Goal: Transaction & Acquisition: Purchase product/service

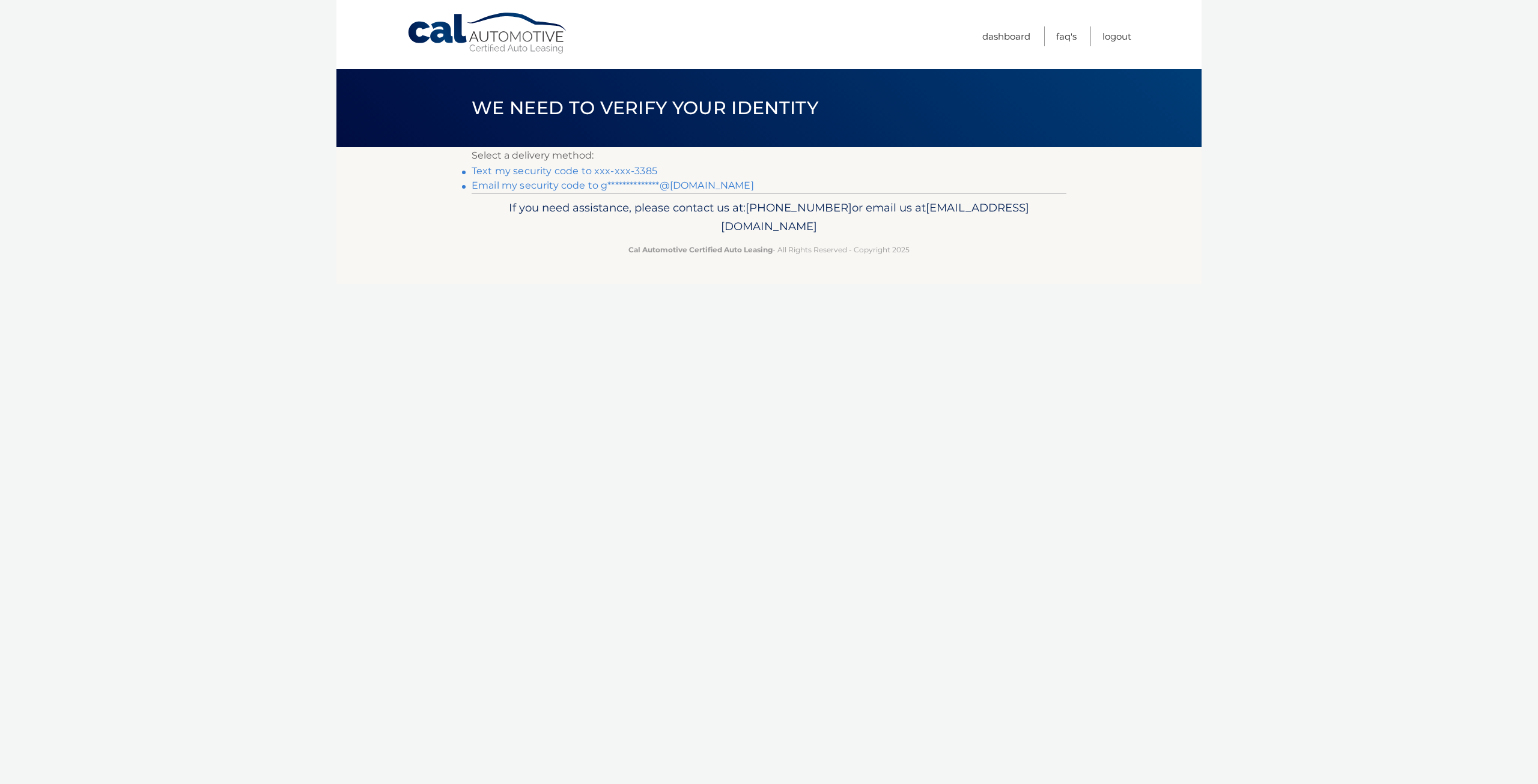
click at [574, 171] on link "Text my security code to xxx-xxx-3385" at bounding box center [564, 171] width 186 height 12
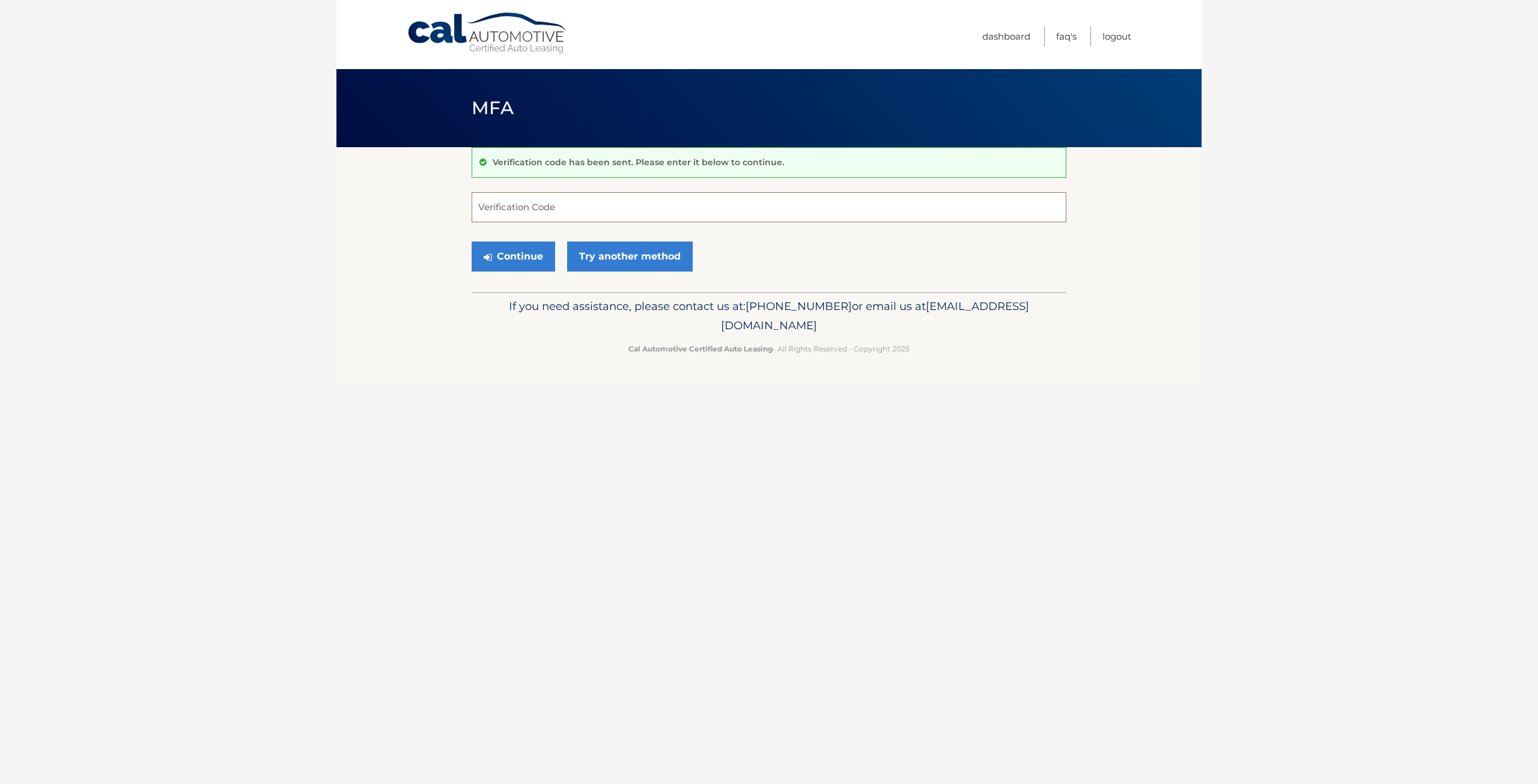
click at [563, 210] on input "Verification Code" at bounding box center [769, 207] width 595 height 30
type input "725030"
click at [471, 242] on button "Continue" at bounding box center [513, 257] width 84 height 30
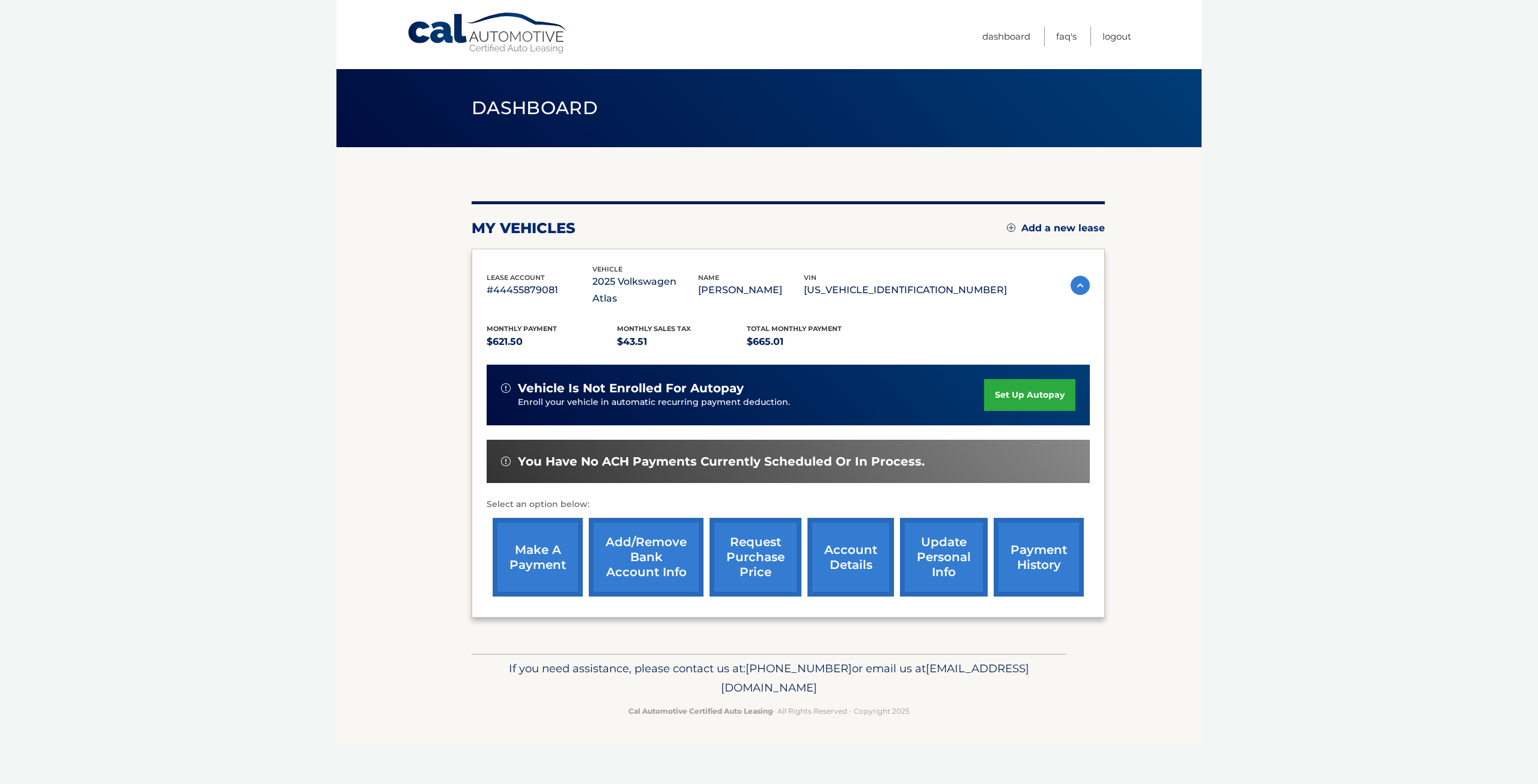
click at [542, 540] on link "make a payment" at bounding box center [538, 557] width 91 height 79
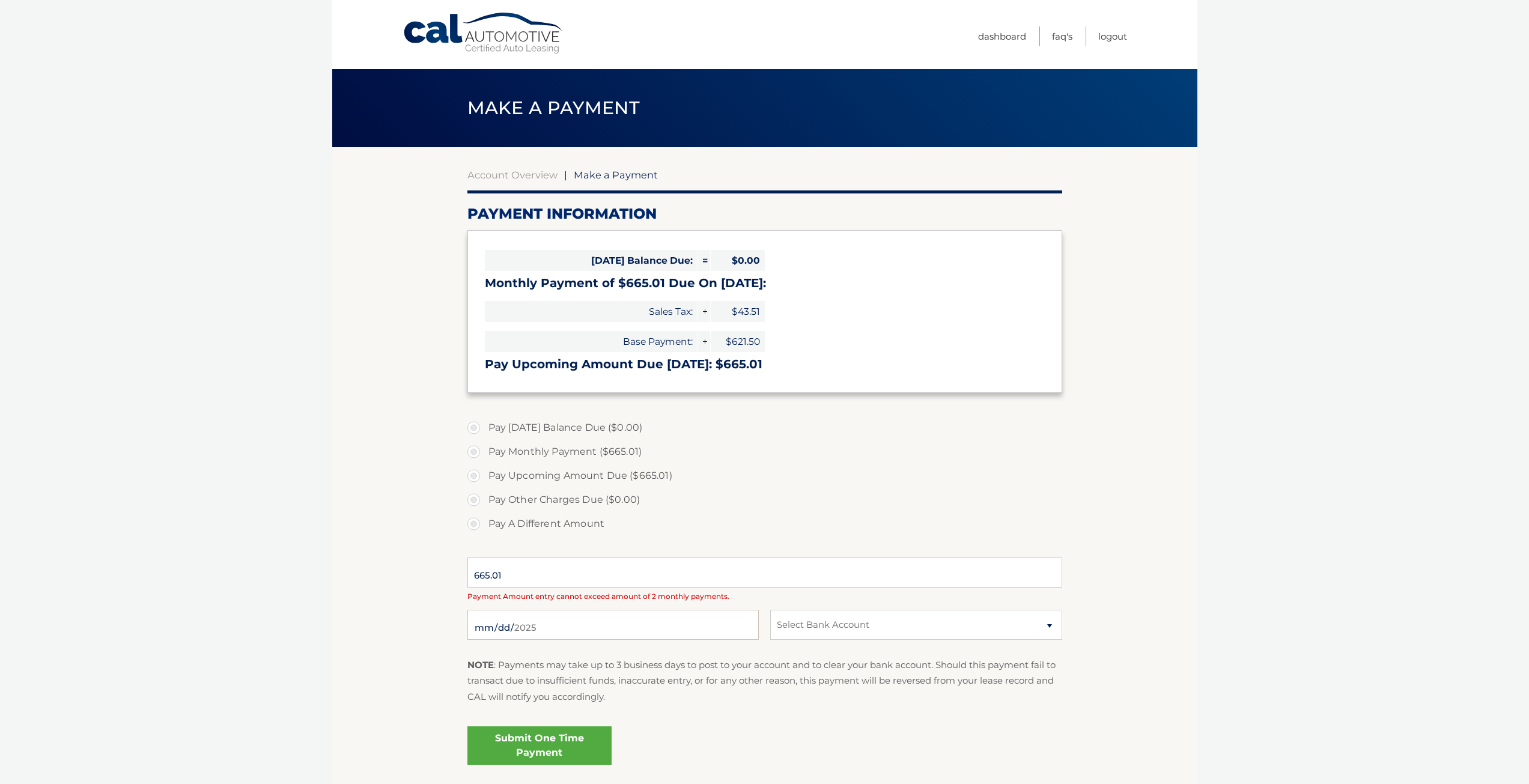
select select "M2I5YzczYzUtM2M5YS00NjU4LTljMmMtNTBkYjAwMDllOGZk"
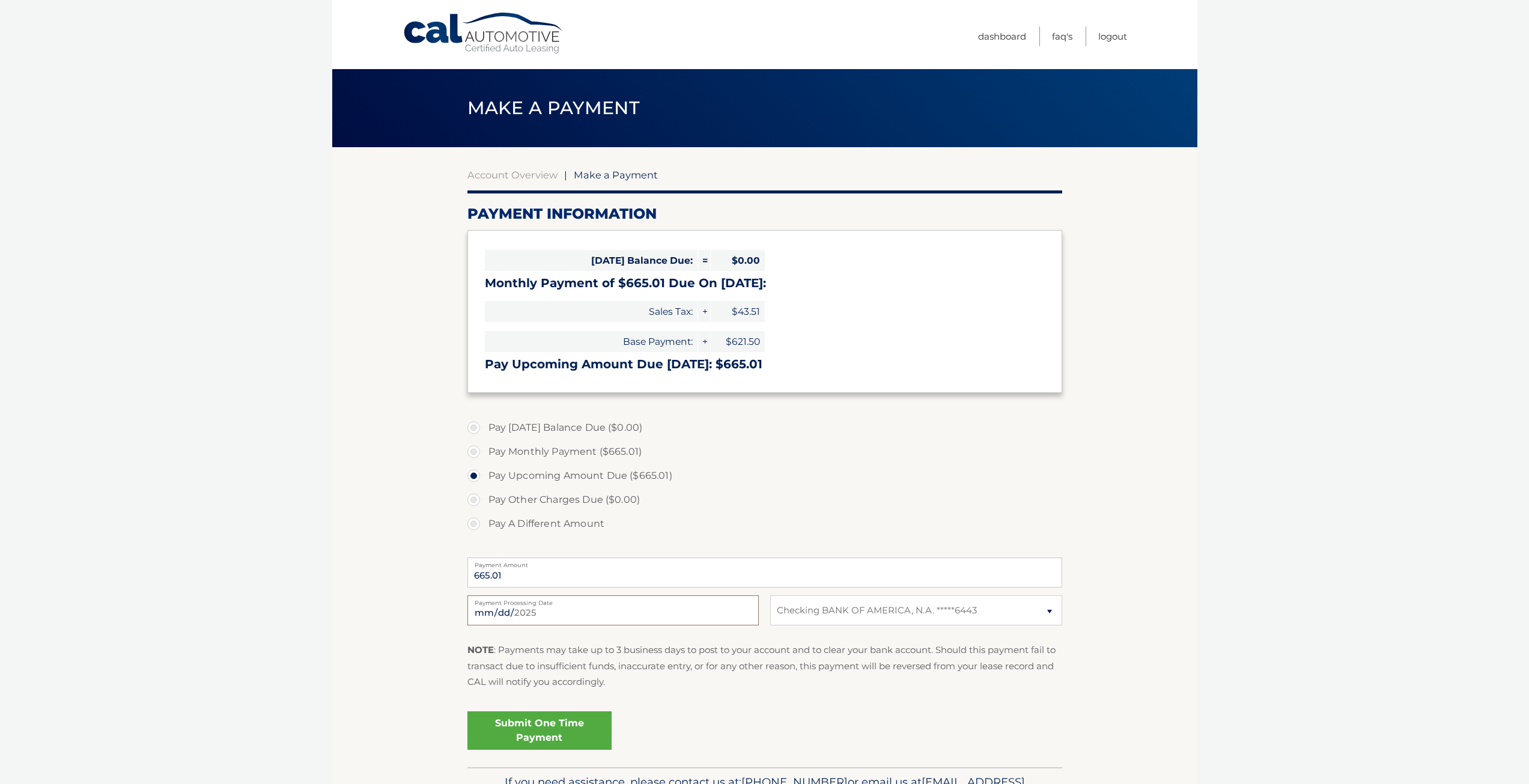
click at [527, 618] on input "[DATE]" at bounding box center [613, 610] width 291 height 30
click at [556, 612] on input "[DATE]" at bounding box center [613, 610] width 291 height 30
type input "[DATE]"
click at [844, 617] on select "Select Bank Account Checking BANK OF AMERICA, N.A. *****6443" at bounding box center [916, 610] width 291 height 30
click at [851, 610] on select "Select Bank Account Checking BANK OF AMERICA, N.A. *****6443" at bounding box center [916, 610] width 291 height 30
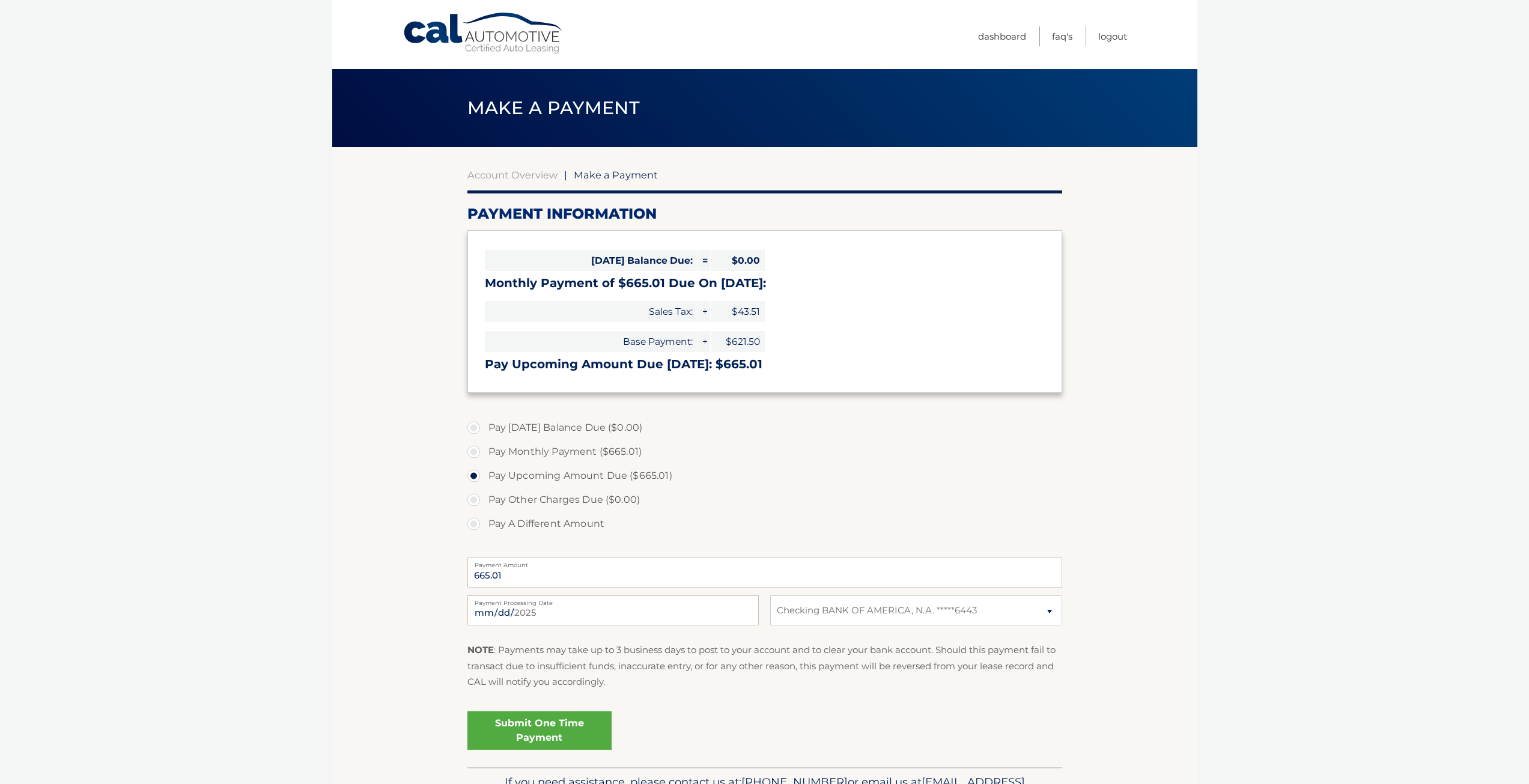
click at [557, 729] on link "Submit One Time Payment" at bounding box center [539, 730] width 145 height 38
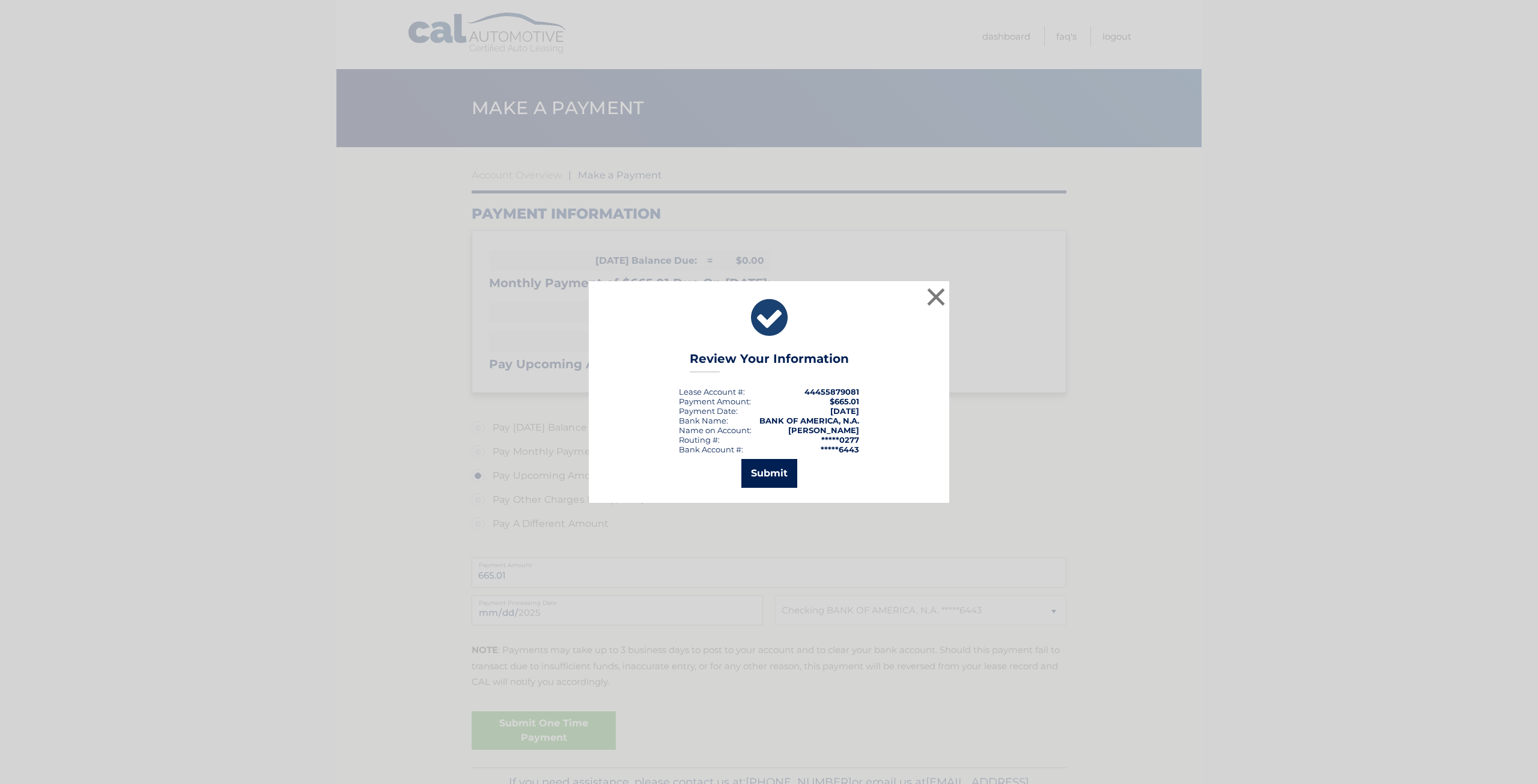
click at [783, 471] on button "Submit" at bounding box center [769, 473] width 56 height 29
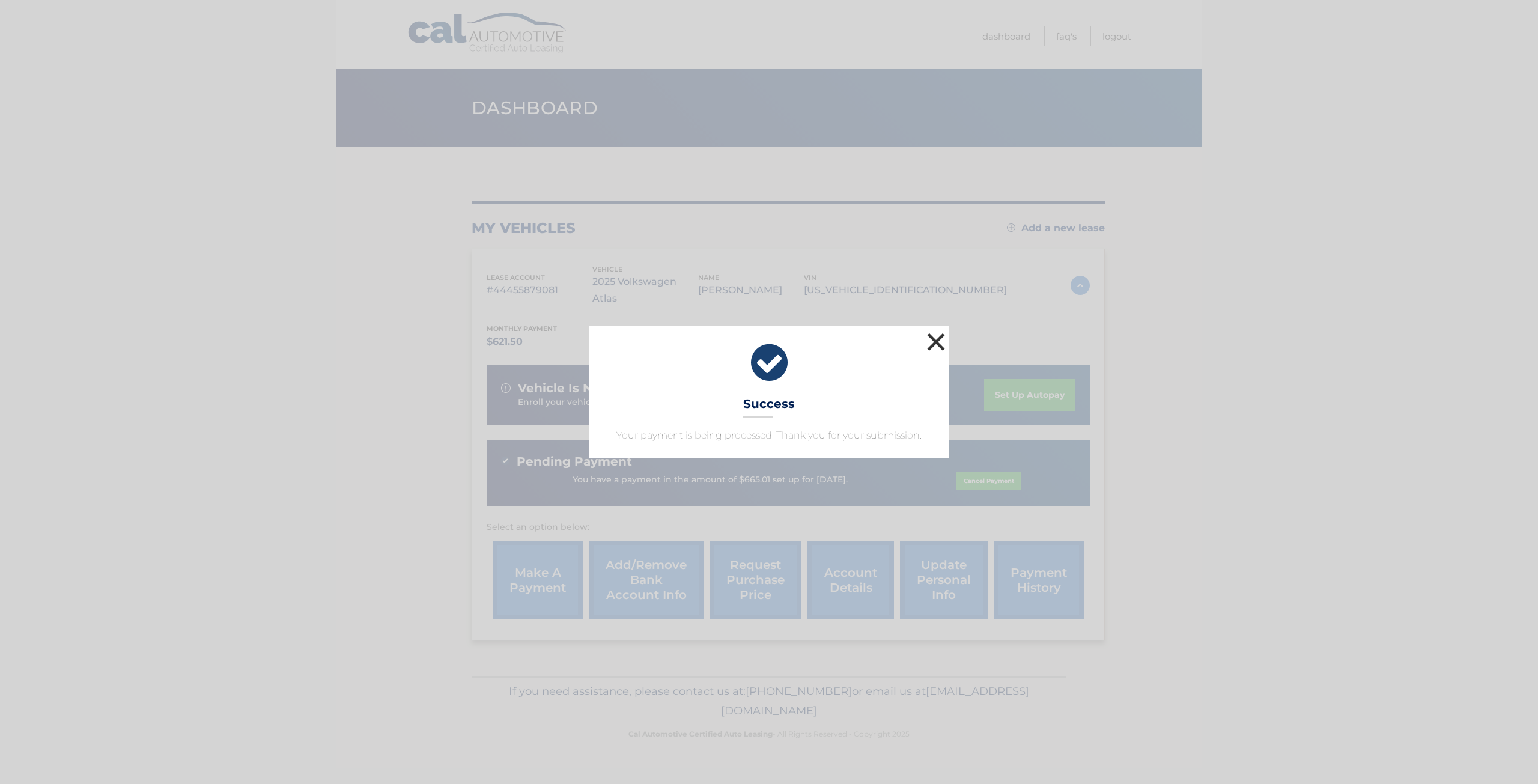
click at [940, 343] on button "×" at bounding box center [936, 341] width 24 height 24
